Goal: Information Seeking & Learning: Learn about a topic

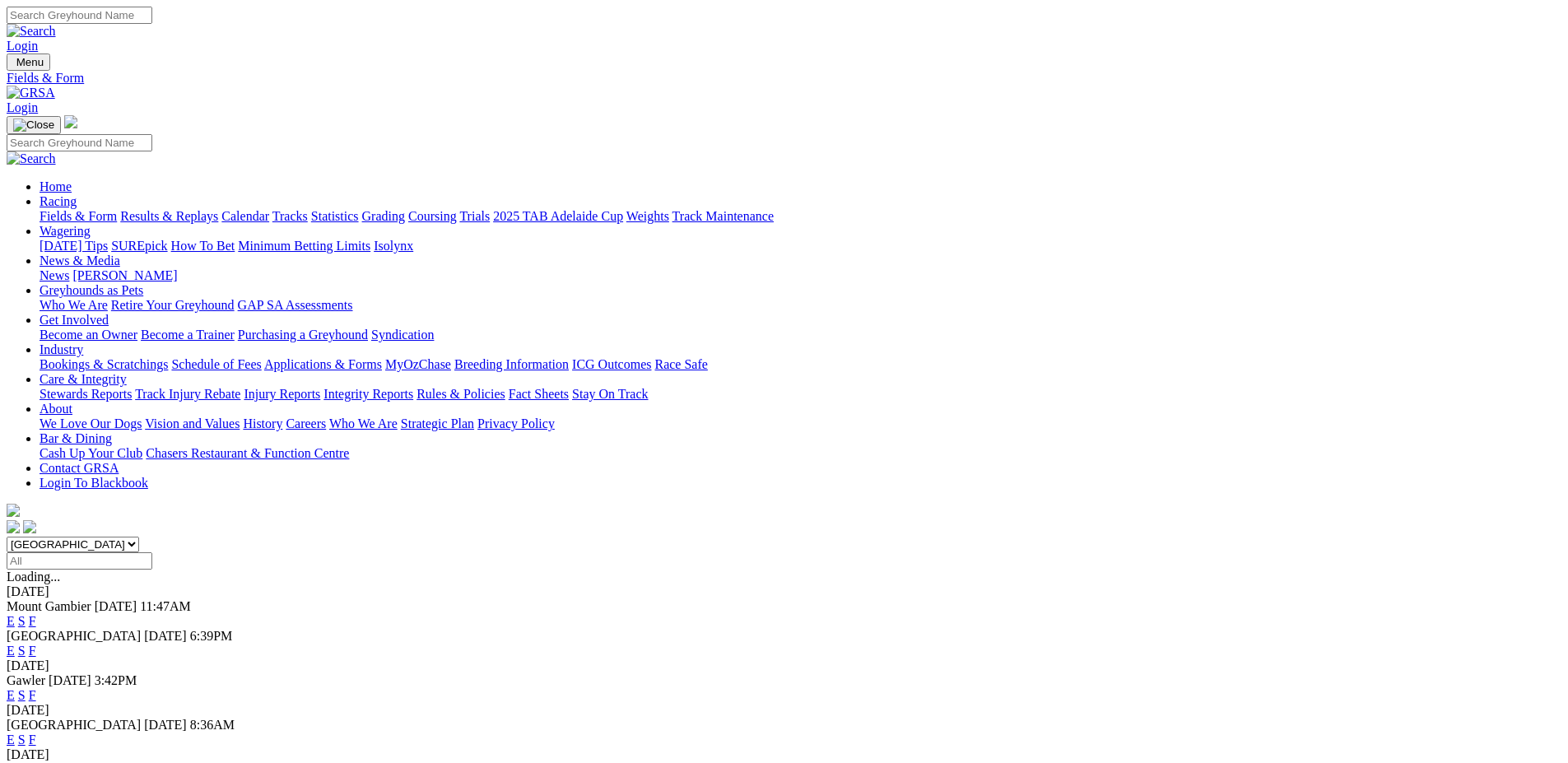
click at [36, 644] on link "F" at bounding box center [33, 651] width 7 height 14
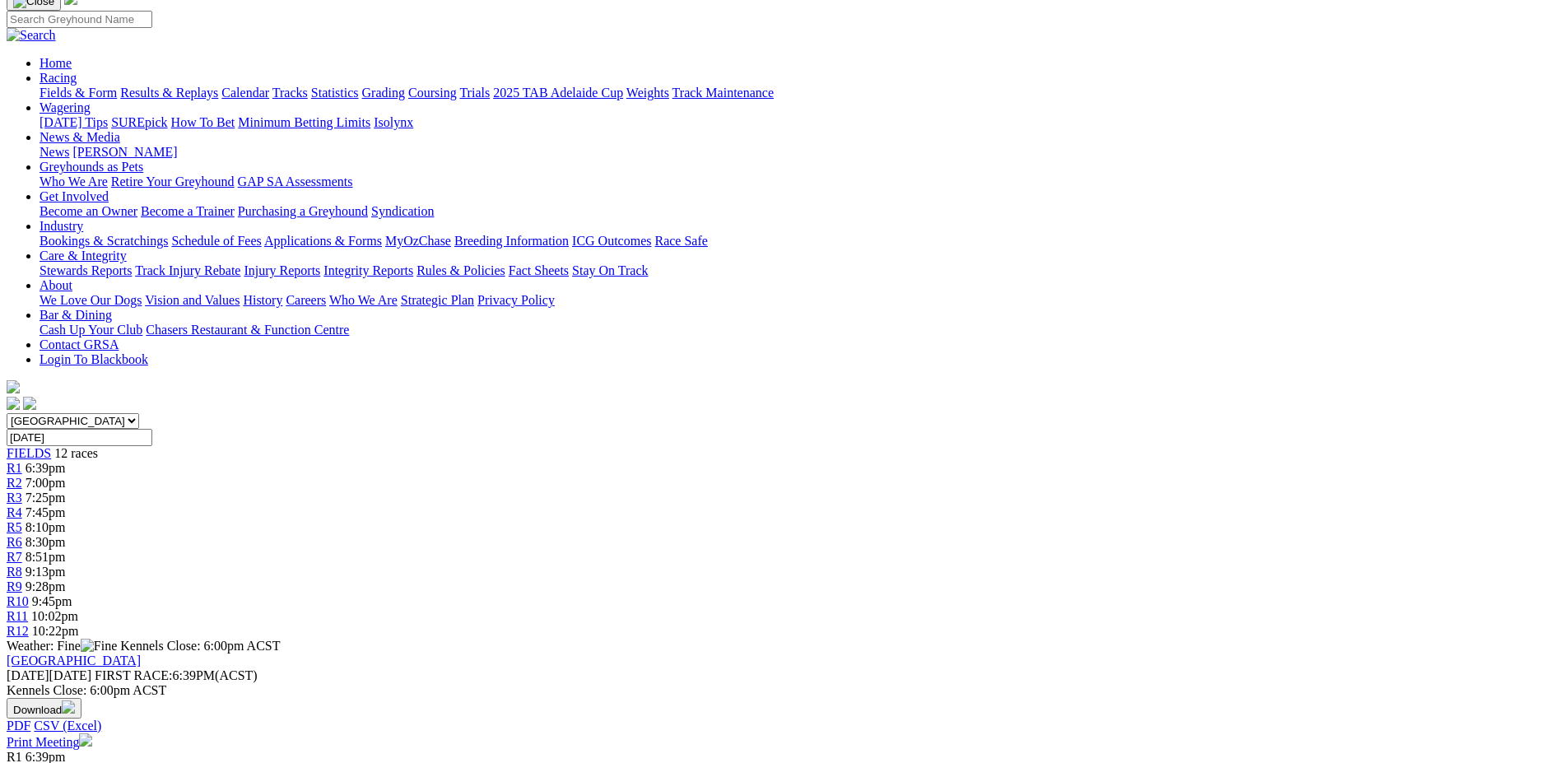
scroll to position [165, 0]
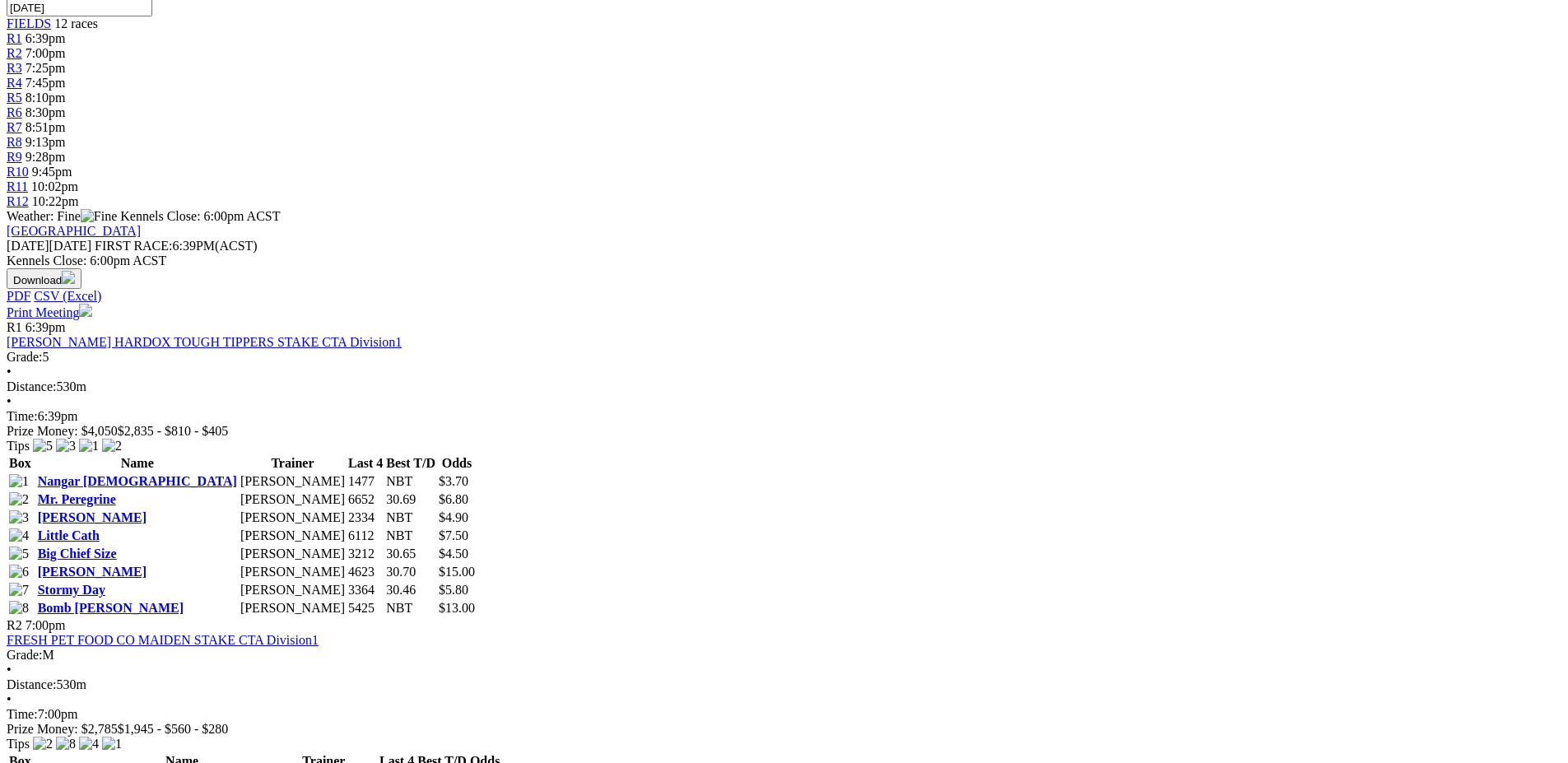
scroll to position [576, 0]
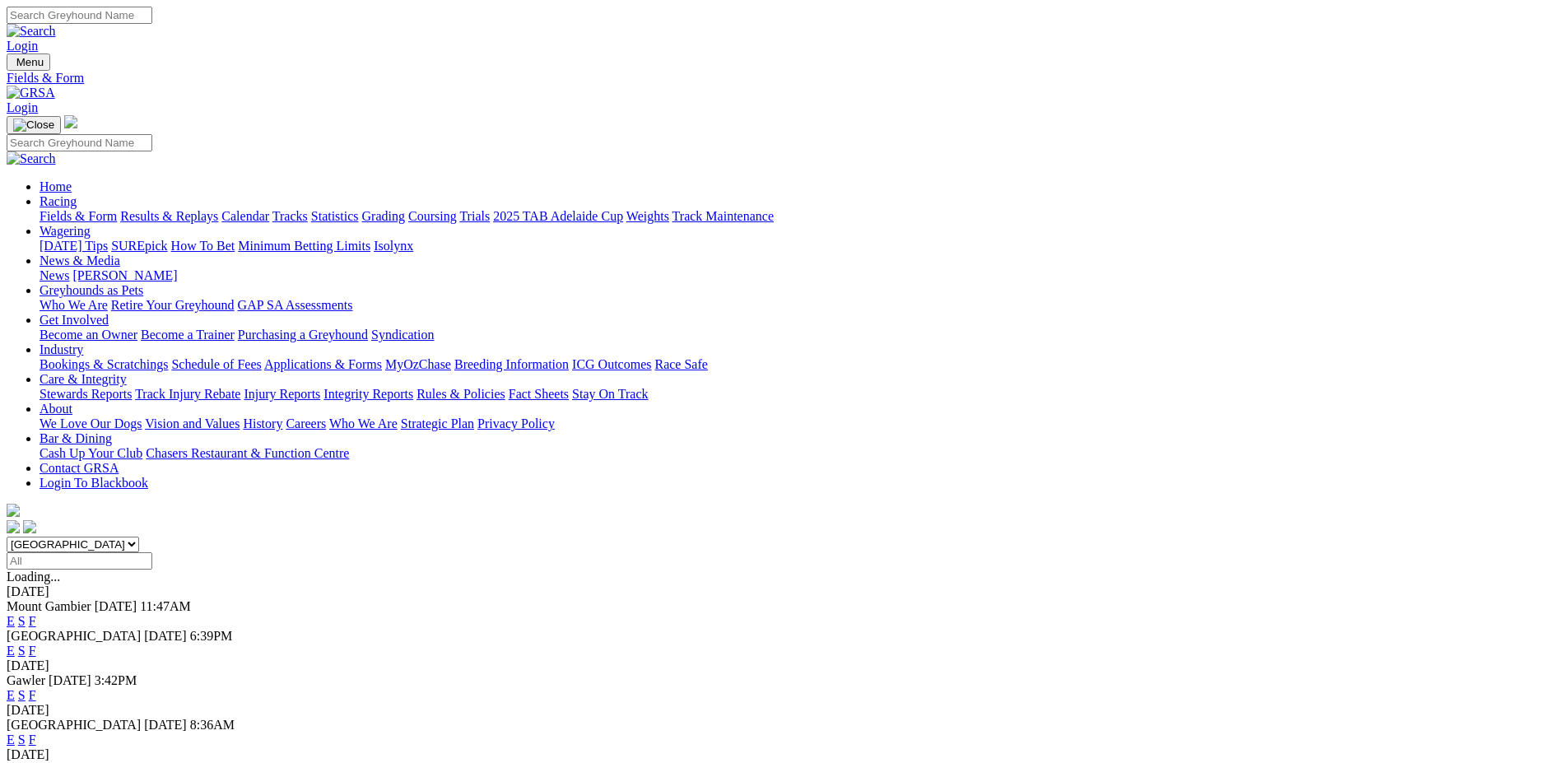
click at [36, 644] on link "F" at bounding box center [33, 651] width 7 height 14
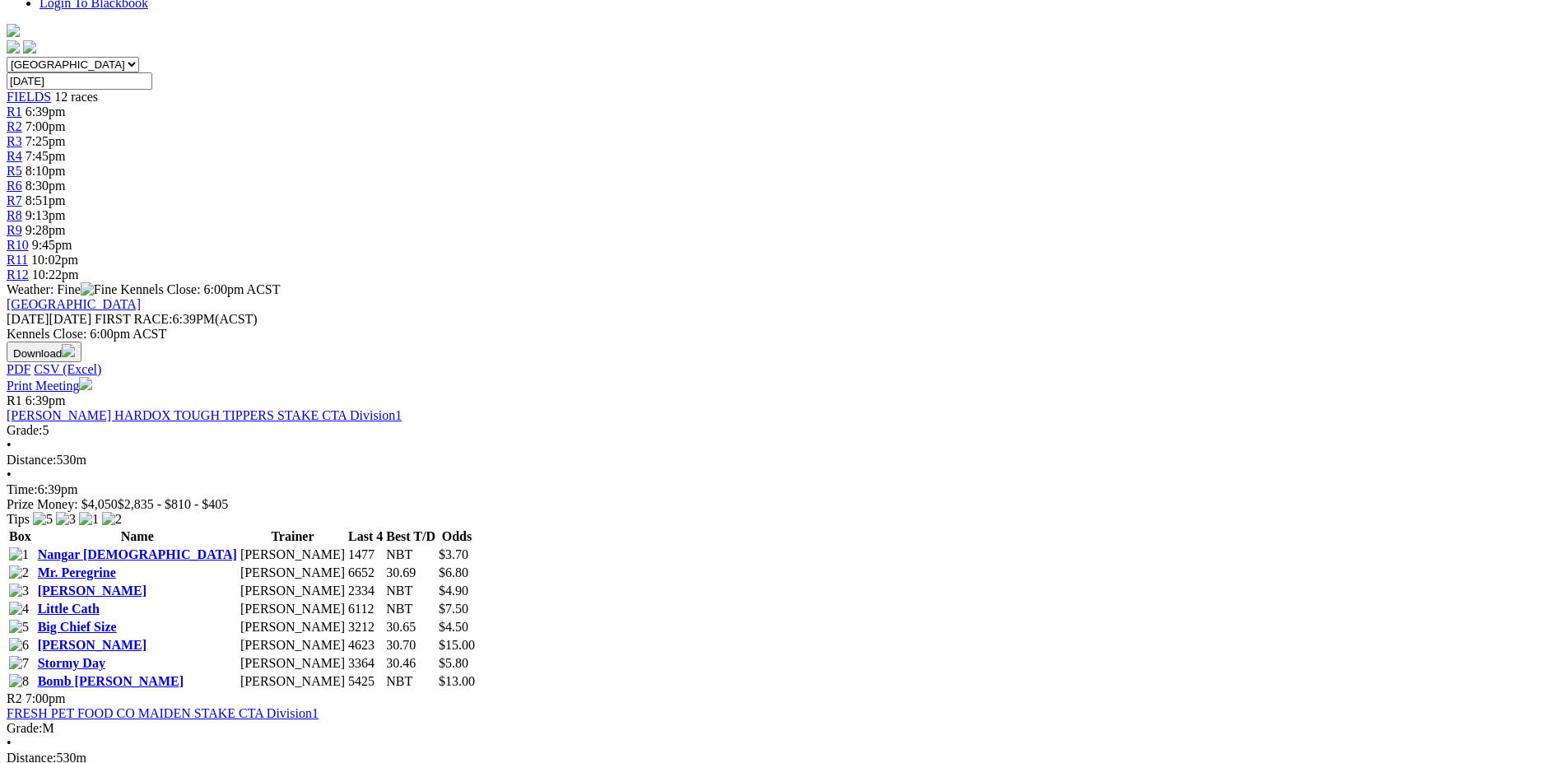
scroll to position [494, 0]
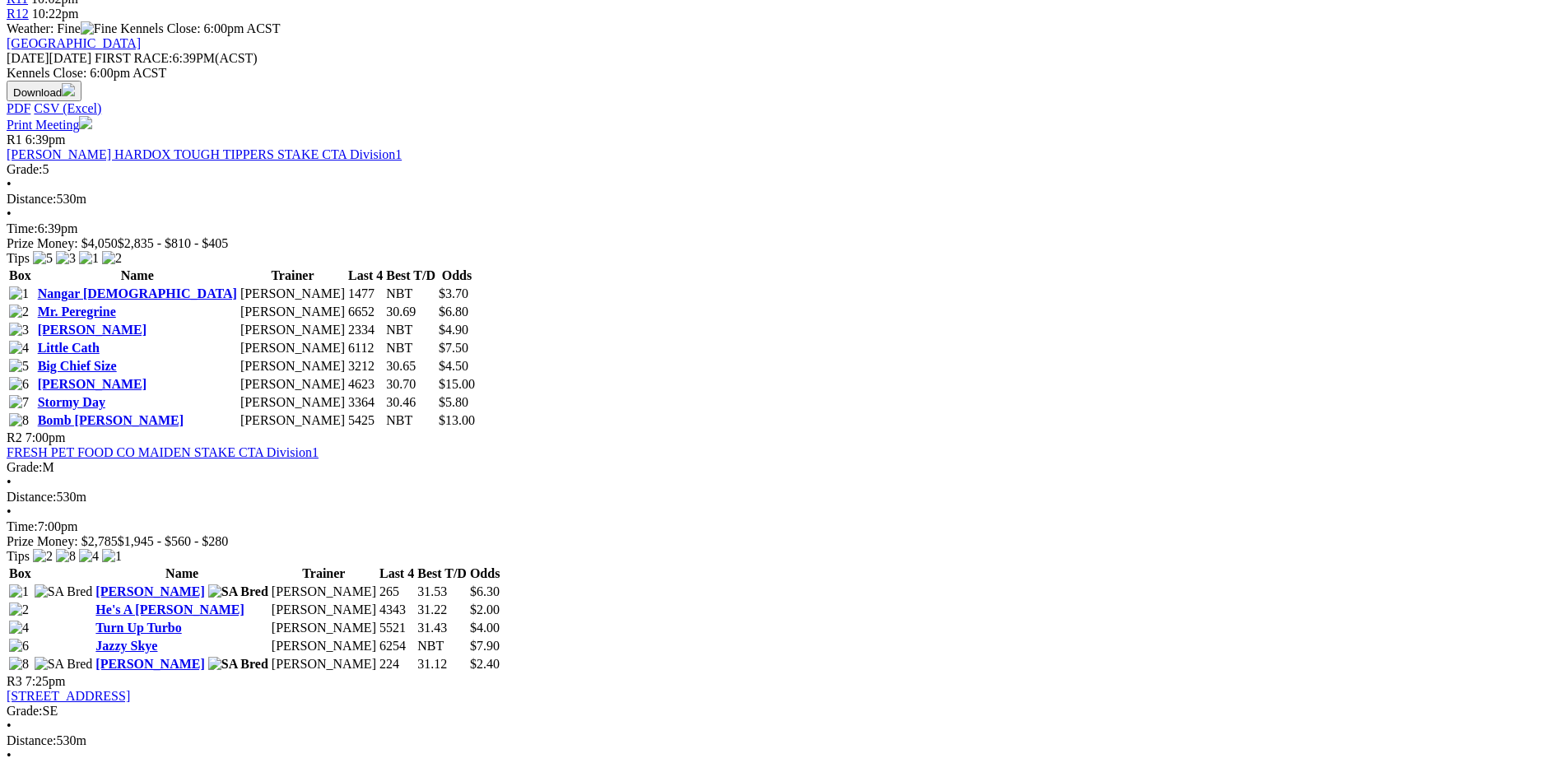
scroll to position [823, 0]
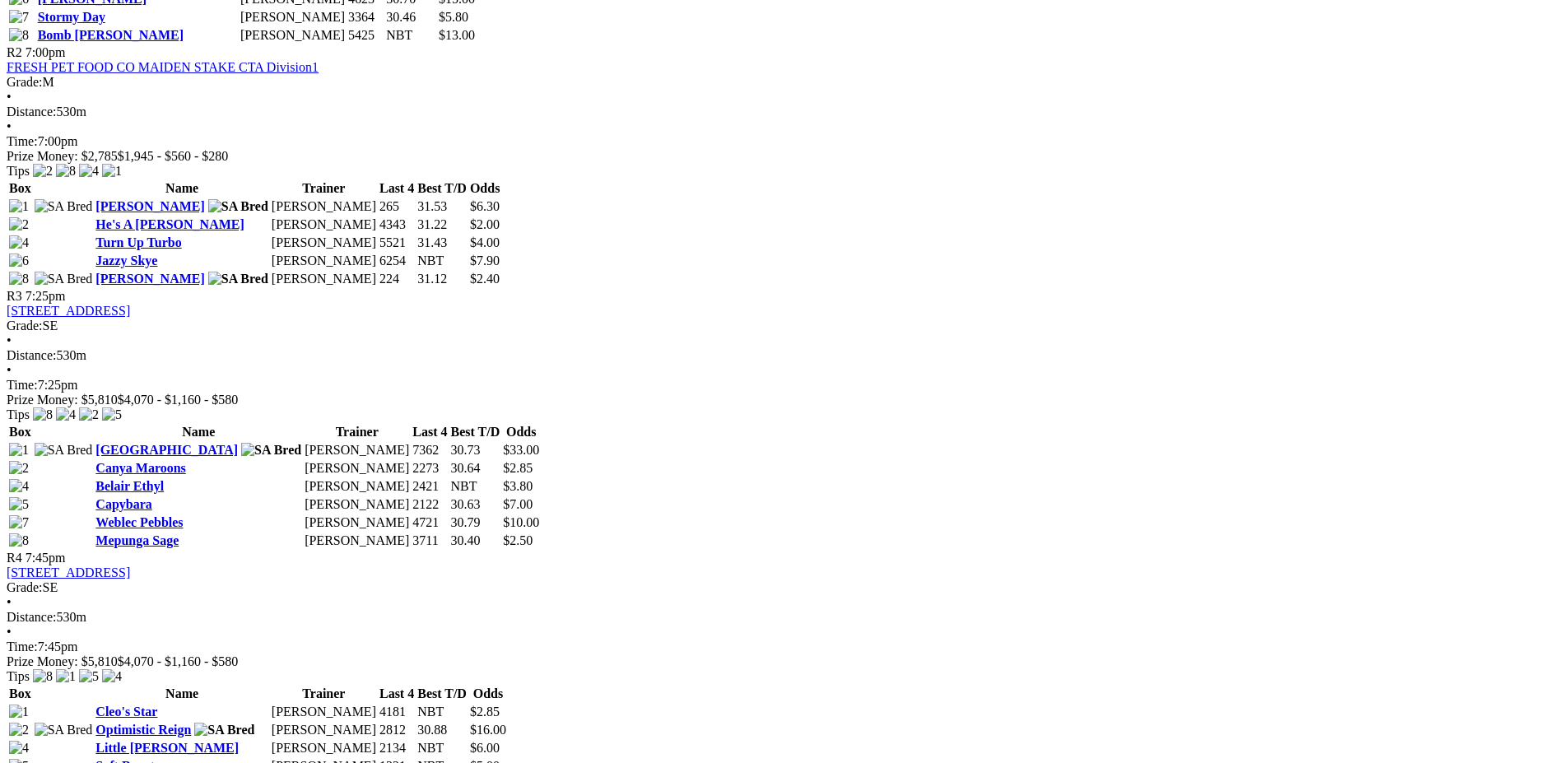
scroll to position [1235, 0]
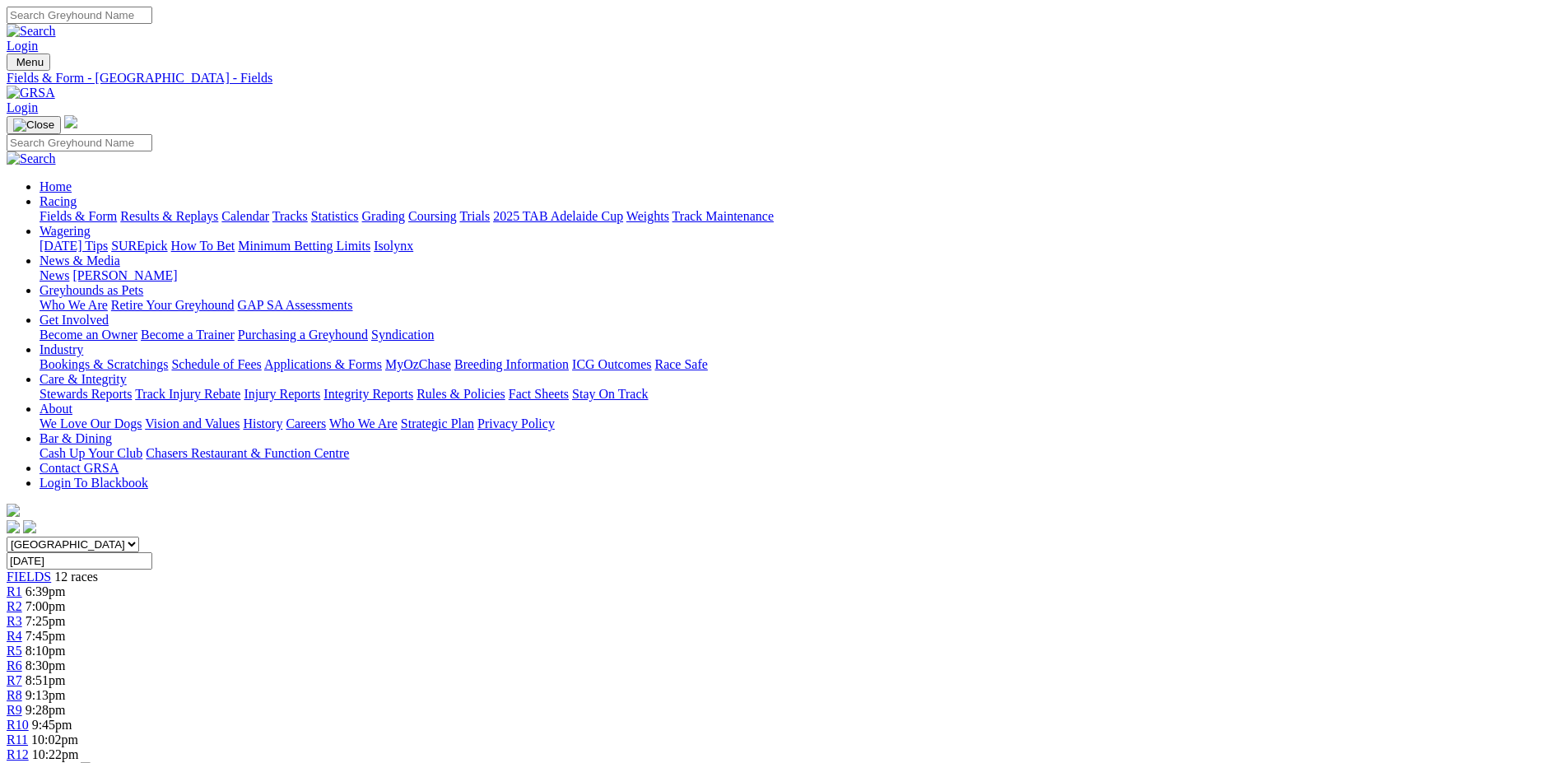
click at [457, 209] on link "Coursing" at bounding box center [432, 216] width 49 height 14
